Goal: Task Accomplishment & Management: Use online tool/utility

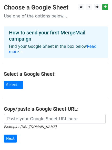
click at [32, 114] on input "url" at bounding box center [55, 119] width 102 height 10
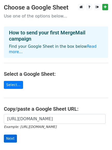
type input "[URL][DOMAIN_NAME]"
click at [9, 135] on input "Next" at bounding box center [10, 139] width 13 height 8
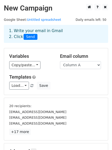
scroll to position [68, 0]
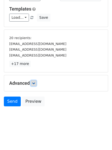
click at [32, 82] on link at bounding box center [34, 83] width 6 height 6
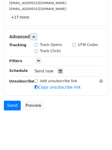
scroll to position [118, 0]
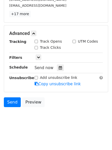
click at [37, 42] on input "Track Opens" at bounding box center [36, 41] width 3 height 3
checkbox input "true"
click at [36, 47] on input "Track Clicks" at bounding box center [36, 47] width 3 height 3
checkbox input "true"
click at [59, 68] on icon at bounding box center [60, 68] width 3 height 4
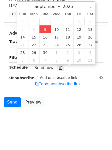
type input "2025-09-09 15:53"
type input "03"
type input "53"
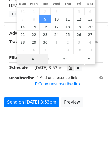
type input "4"
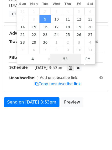
type input "2025-09-09 16:53"
type input "04"
type input "1"
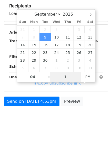
scroll to position [100, 0]
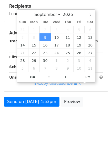
type input "2025-09-09 16:01"
click at [49, 135] on html "New Campaign Daily emails left: 50 Google Sheet: Untitled spreadsheet 1. Write …" at bounding box center [56, 25] width 112 height 250
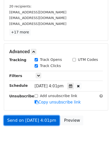
click at [35, 119] on link "Send on Sep 9 at 4:01pm" at bounding box center [32, 121] width 56 height 10
click at [32, 121] on link "Send on Sep 9 at 4:01pm" at bounding box center [32, 121] width 56 height 10
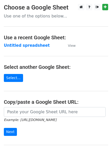
click at [19, 46] on strong "Untitled spreadsheet" at bounding box center [27, 45] width 46 height 5
click at [25, 44] on strong "Untitled spreadsheet" at bounding box center [27, 45] width 46 height 5
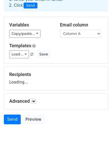
scroll to position [49, 0]
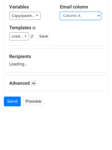
click at [72, 14] on select "Column A Column B Column C Column D Column E Column F" at bounding box center [80, 16] width 41 height 8
select select "Column B"
click at [60, 12] on select "Column A Column B Column C Column D Column E Column F" at bounding box center [80, 16] width 41 height 8
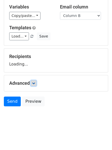
click at [34, 82] on icon at bounding box center [33, 83] width 3 height 3
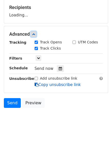
scroll to position [99, 0]
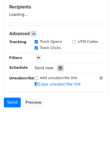
click at [59, 68] on icon at bounding box center [60, 68] width 3 height 4
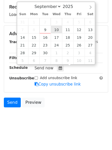
type input "2025-09-10 12:00"
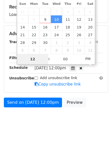
type input "5"
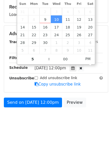
type input "2025-09-10 17:00"
click at [50, 131] on html "New Campaign Daily emails left: 30 Google Sheet: Untitled spreadsheet 1. Write …" at bounding box center [56, 26] width 112 height 250
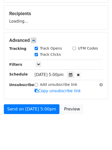
scroll to position [100, 0]
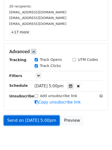
click at [27, 123] on link "Send on Sep 10 at 5:00pm" at bounding box center [32, 121] width 56 height 10
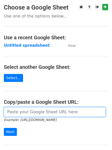
click at [28, 114] on input "url" at bounding box center [55, 112] width 102 height 10
type input "https://docs.google.com/spreadsheets/d/11uPIN_yCEao_-Bm8N6b8VT_YR9bkaXH0CvONs9-…"
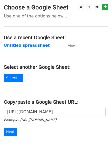
click at [26, 135] on form "https://docs.google.com/spreadsheets/d/11uPIN_yCEao_-Bm8N6b8VT_YR9bkaXH0CvONs9-…" at bounding box center [56, 121] width 105 height 29
click at [11, 133] on input "Next" at bounding box center [10, 132] width 13 height 8
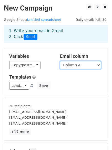
click at [76, 66] on select "Column A Column B Column C Column D Column E Column F" at bounding box center [80, 65] width 41 height 8
select select "Column C"
click at [60, 61] on select "Column A Column B Column C Column D Column E Column F" at bounding box center [80, 65] width 41 height 8
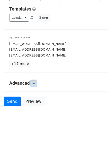
click at [35, 82] on icon at bounding box center [33, 83] width 3 height 3
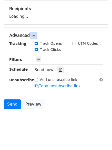
scroll to position [98, 0]
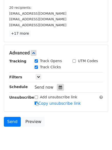
click at [57, 88] on div at bounding box center [60, 87] width 7 height 7
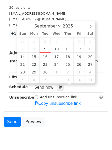
click at [68, 42] on span "4" at bounding box center [67, 41] width 11 height 8
type input "2025-09-11 12:00"
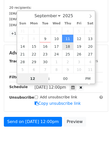
scroll to position [0, 0]
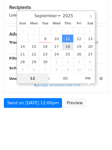
type input "6"
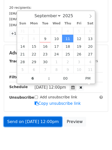
type input "2025-09-11 18:00"
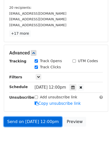
click at [31, 125] on link "Send on Sep 11 at 12:00pm" at bounding box center [33, 122] width 58 height 10
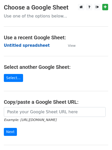
click at [15, 45] on strong "Untitled spreadsheet" at bounding box center [27, 45] width 46 height 5
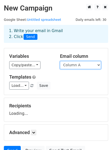
click at [78, 65] on select "Column A Column B Column C Column D Column E Column F" at bounding box center [80, 65] width 41 height 8
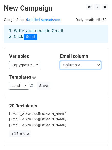
click at [77, 67] on select "Column A Column B Column C Column D Column E Column F" at bounding box center [80, 65] width 41 height 8
select select "Column D"
click at [60, 61] on select "Column A Column B Column C Column D Column E Column F" at bounding box center [80, 65] width 41 height 8
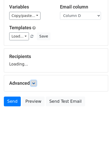
click at [36, 86] on link at bounding box center [34, 83] width 6 height 6
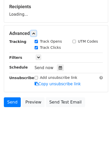
scroll to position [100, 0]
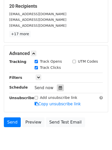
click at [59, 86] on div at bounding box center [60, 88] width 7 height 7
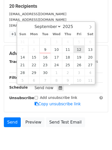
type input "[DATE] 12:00"
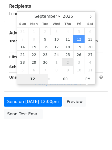
type input "7"
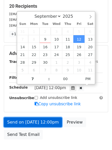
type input "[DATE] 19:00"
click at [36, 122] on link "Send on [DATE] 12:00pm" at bounding box center [33, 122] width 58 height 10
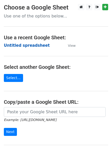
click at [12, 44] on strong "Untitled spreadsheet" at bounding box center [27, 45] width 46 height 5
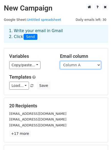
click at [74, 67] on select "Column A Column B Column C Column D Column E Column F" at bounding box center [80, 65] width 41 height 8
select select "Column E"
click at [60, 61] on select "Column A Column B Column C Column D Column E Column F" at bounding box center [80, 65] width 41 height 8
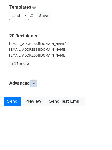
click at [35, 82] on icon at bounding box center [33, 83] width 3 height 3
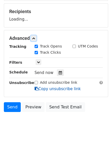
scroll to position [97, 0]
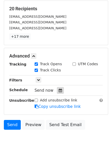
click at [60, 89] on div at bounding box center [60, 90] width 7 height 7
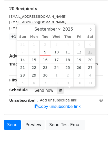
type input "[DATE] 12:00"
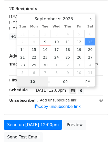
scroll to position [0, 0]
type input "8"
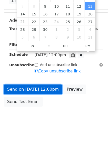
type input "[DATE] 20:00"
click at [35, 91] on link "Send on [DATE] 12:00pm" at bounding box center [33, 90] width 58 height 10
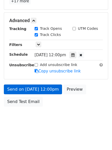
scroll to position [112, 0]
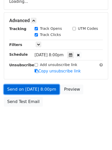
click at [27, 89] on link "Send on [DATE] 8:00pm" at bounding box center [32, 90] width 56 height 10
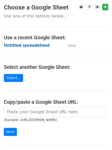
click at [12, 43] on strong "Untitled spreadsheet" at bounding box center [27, 45] width 46 height 5
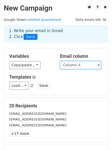
click at [80, 66] on select "Column A Column B Column C Column D Column E Column F" at bounding box center [80, 65] width 41 height 8
select select "Column F"
click at [60, 61] on select "Column A Column B Column C Column D Column E Column F" at bounding box center [80, 65] width 41 height 8
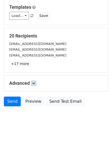
click at [38, 84] on h5 "Advanced" at bounding box center [56, 83] width 94 height 6
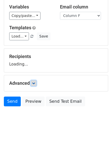
click at [36, 83] on link at bounding box center [34, 83] width 6 height 6
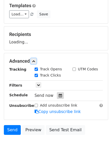
scroll to position [99, 0]
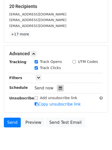
click at [57, 91] on div at bounding box center [60, 88] width 7 height 7
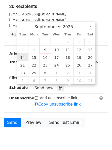
type input "[DATE] 12:00"
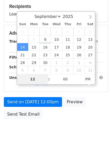
type input "9"
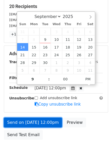
type input "[DATE] 21:00"
click at [37, 118] on link "Send on [DATE] 12:00pm" at bounding box center [33, 123] width 58 height 10
